Goal: Check status: Check status

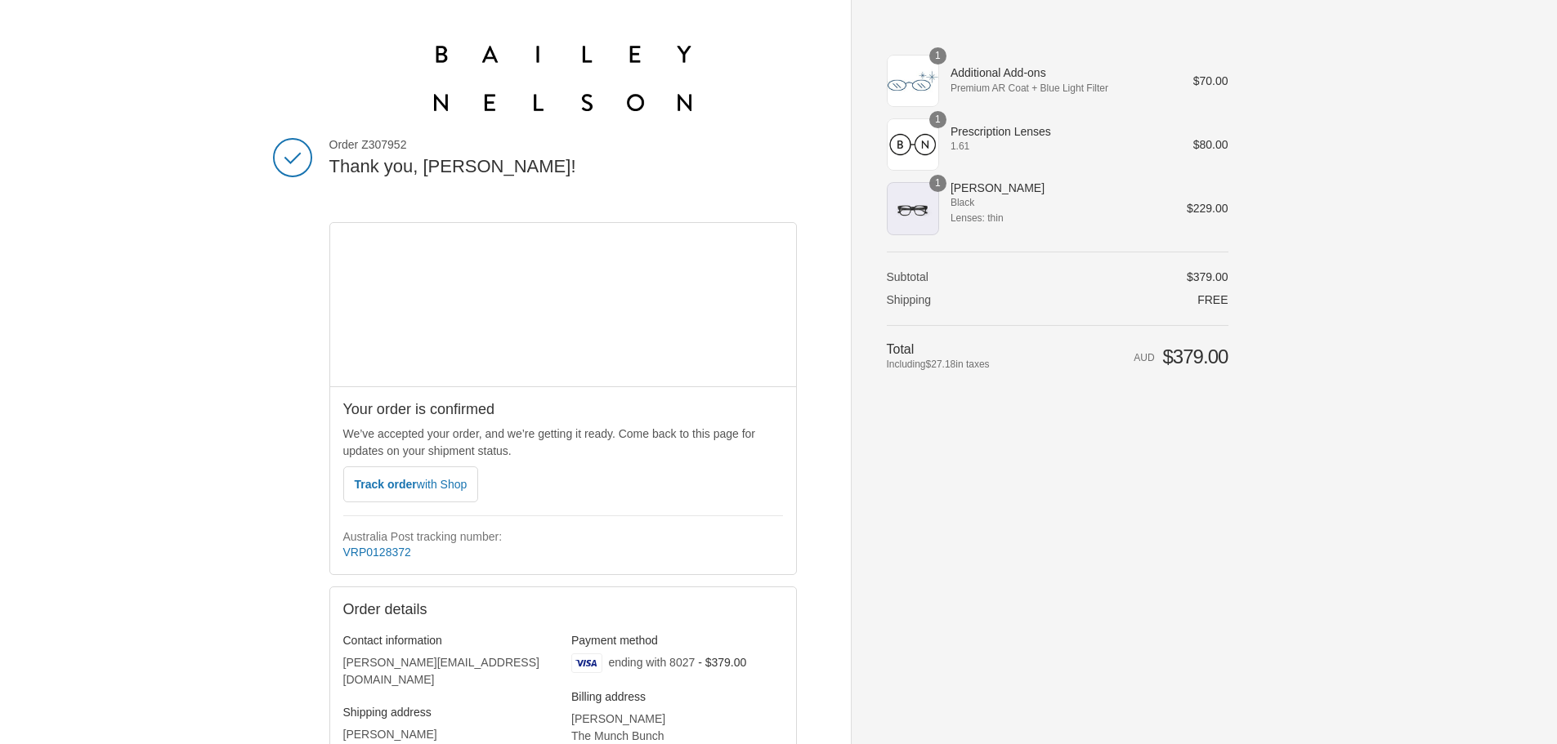
select select "AU"
click at [381, 483] on span "Track order with Shop" at bounding box center [411, 484] width 113 height 13
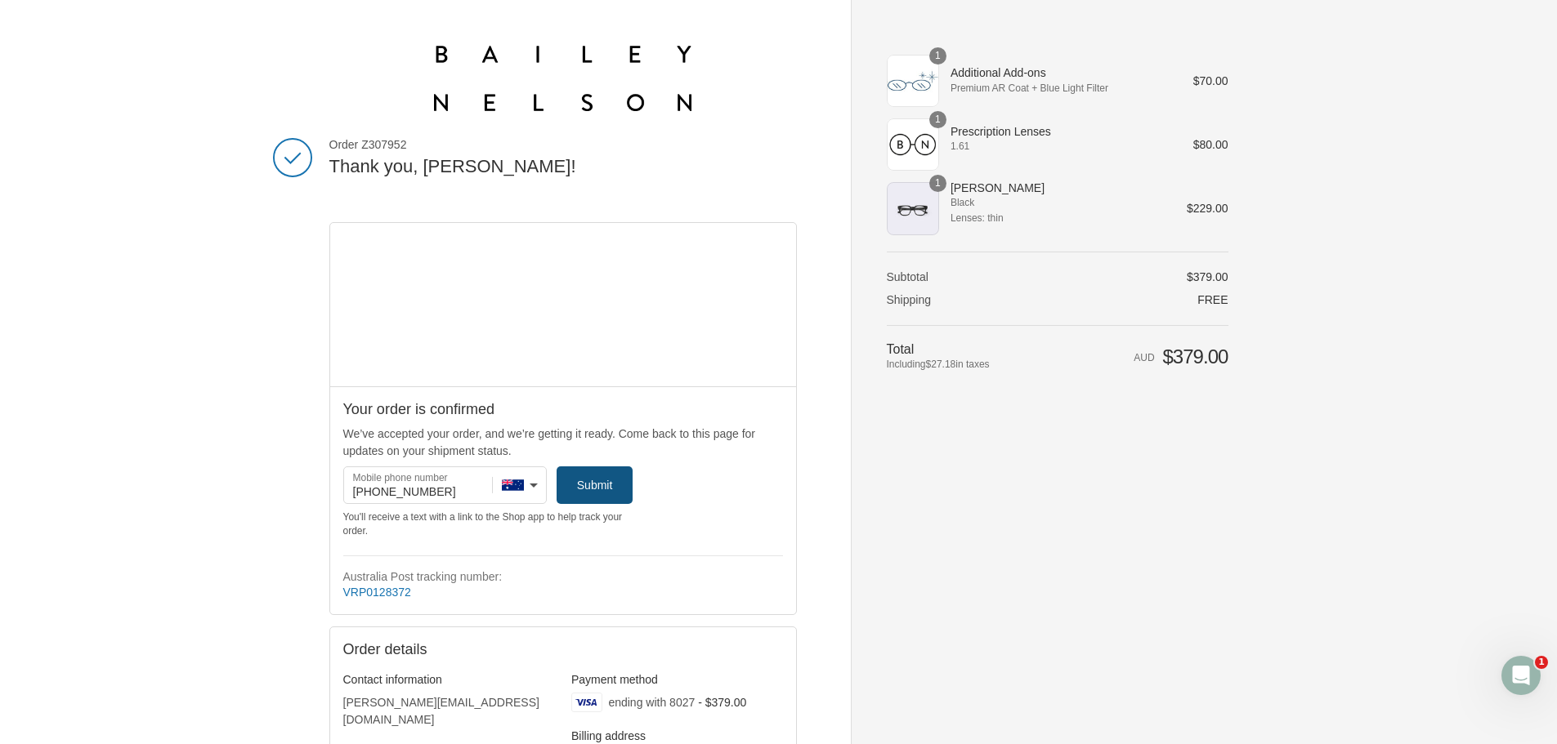
click at [588, 478] on icon "submit" at bounding box center [595, 485] width 16 height 16
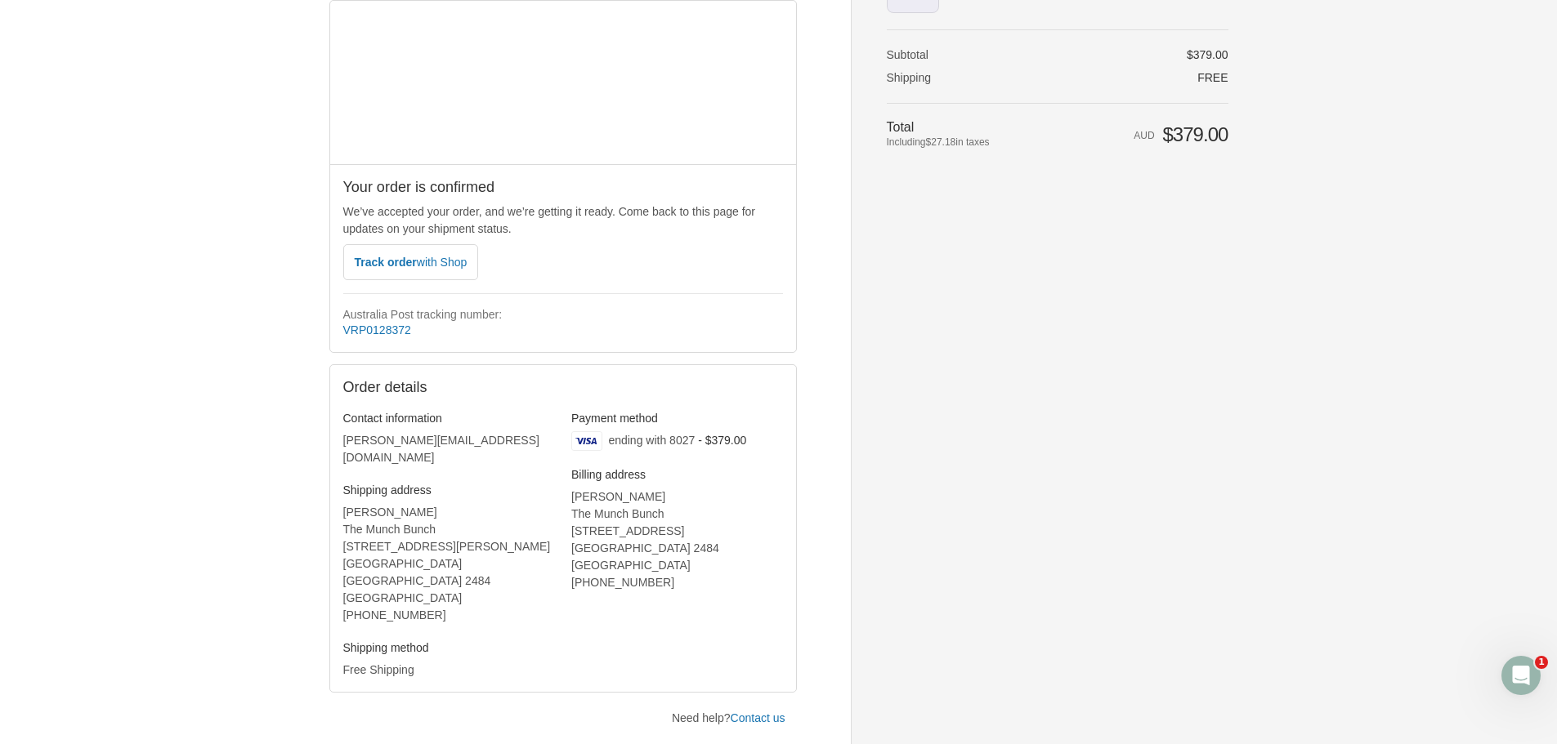
scroll to position [245, 0]
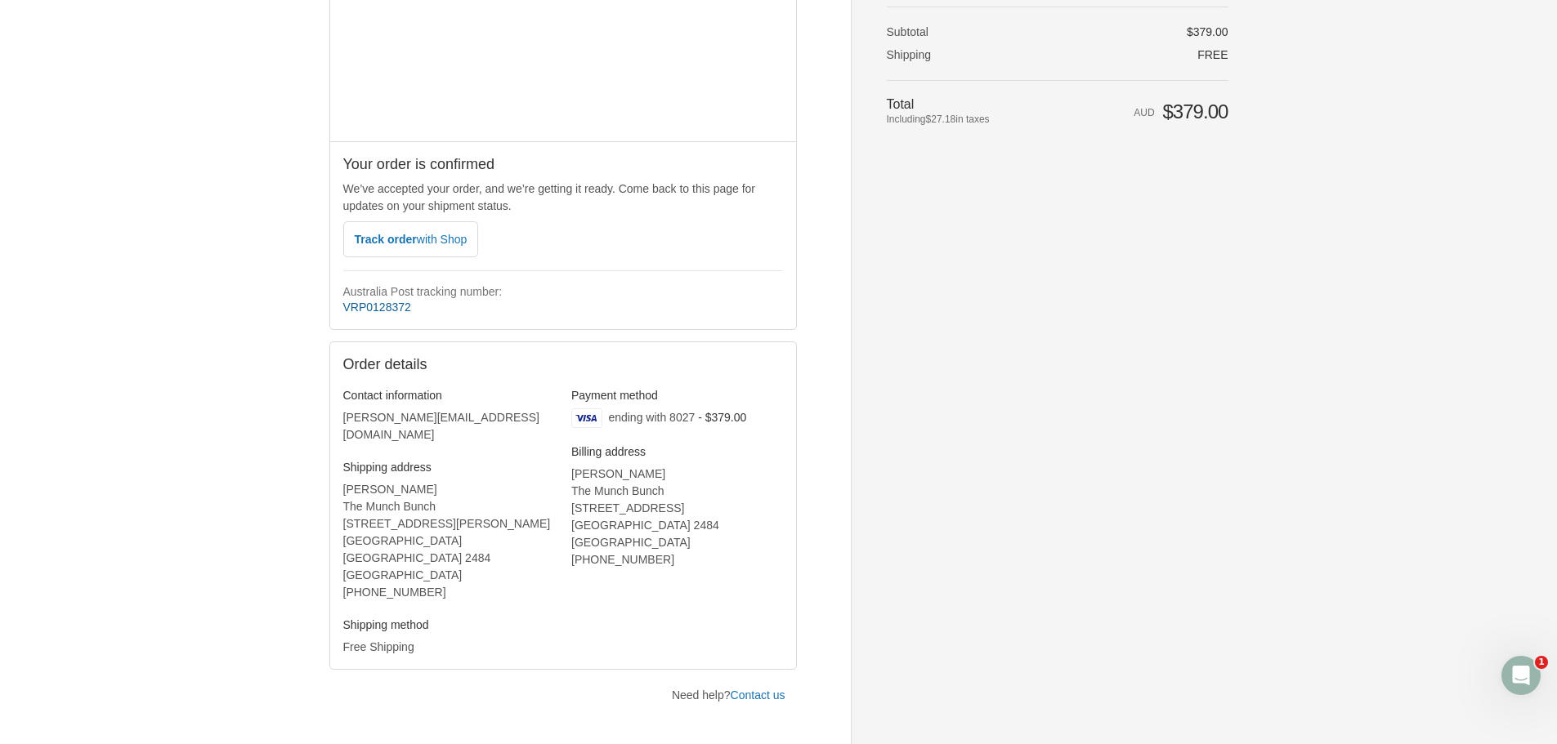
click at [398, 311] on link "VRP0128372" at bounding box center [377, 307] width 68 height 13
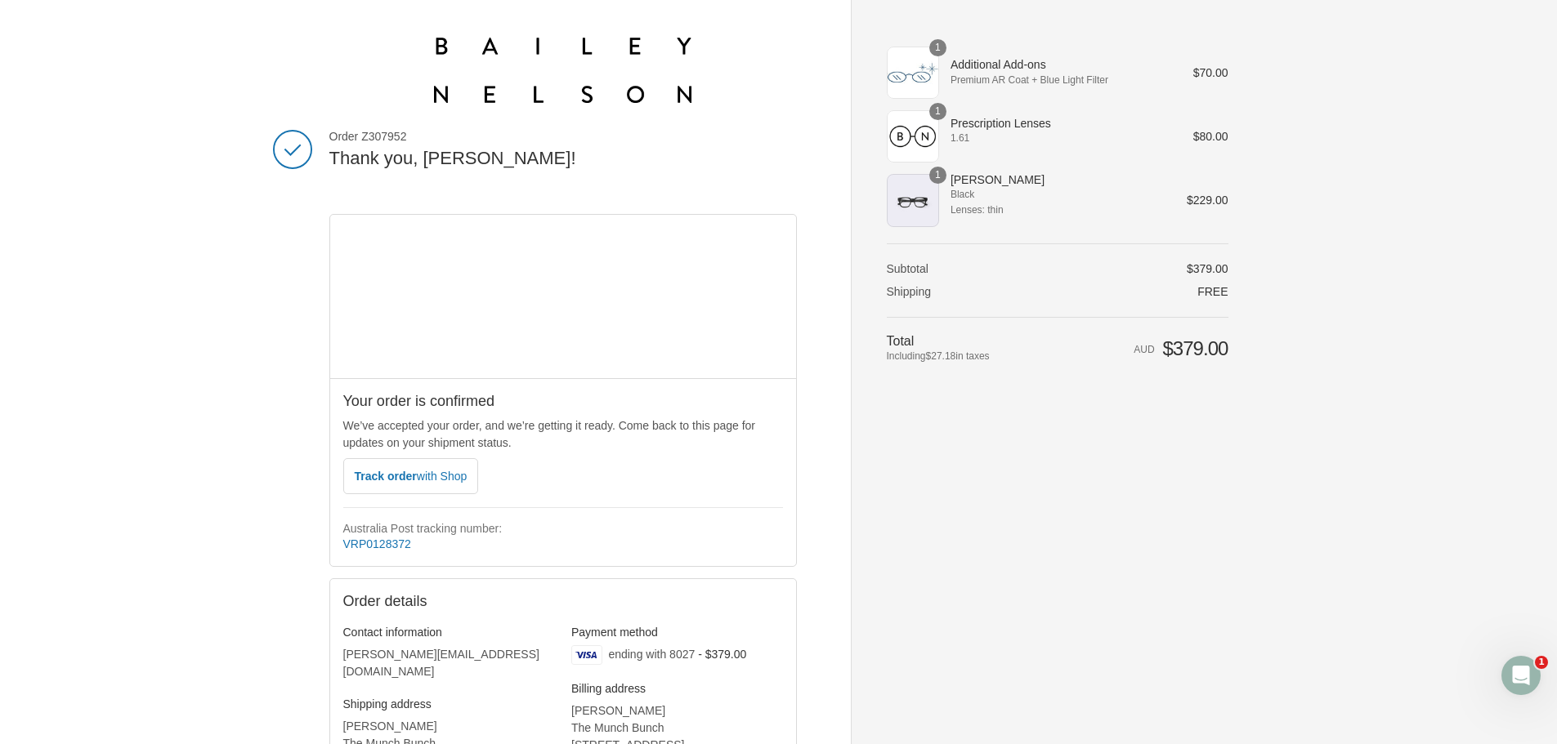
scroll to position [0, 0]
